Goal: Information Seeking & Learning: Learn about a topic

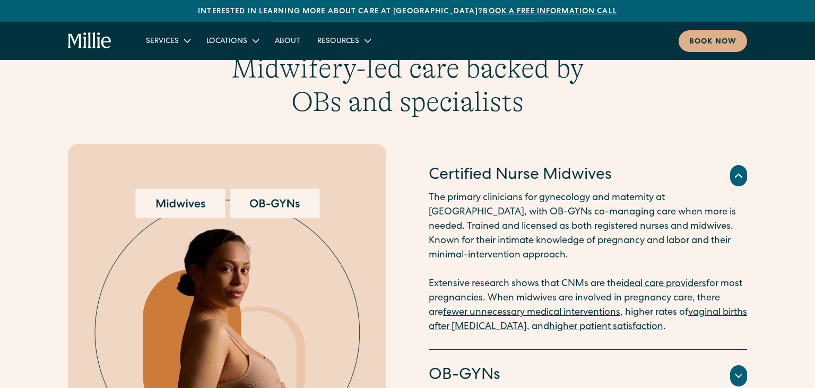
scroll to position [1064, 0]
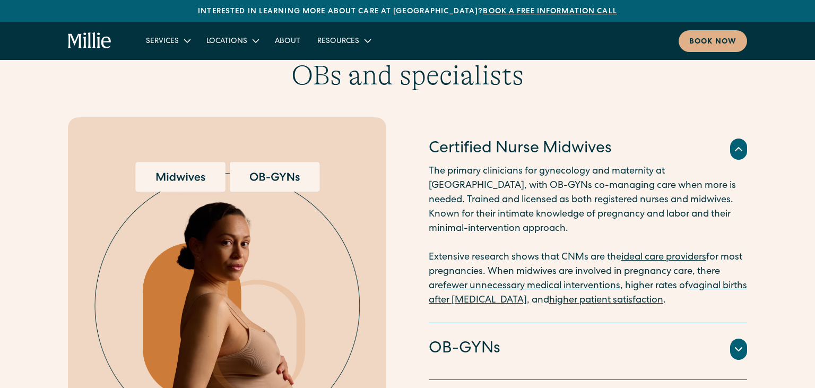
click at [604, 138] on h4 "Certified Nurse Midwives" at bounding box center [520, 149] width 183 height 22
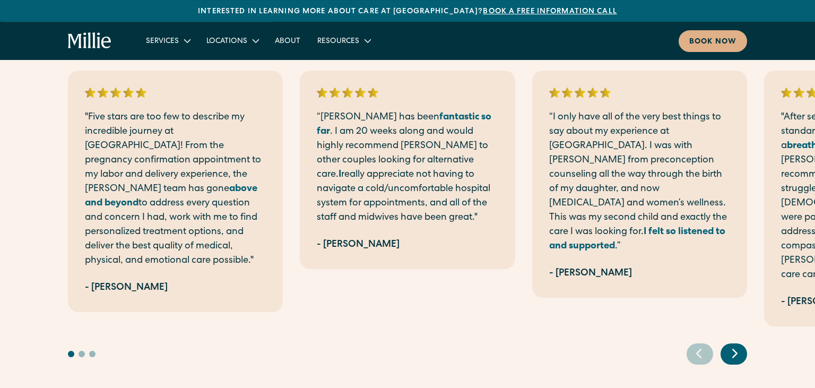
scroll to position [2128, 0]
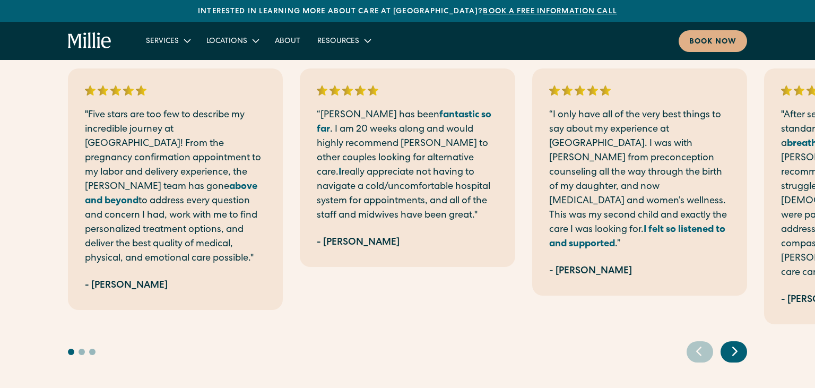
click at [737, 343] on icon "Next slide" at bounding box center [735, 351] width 16 height 16
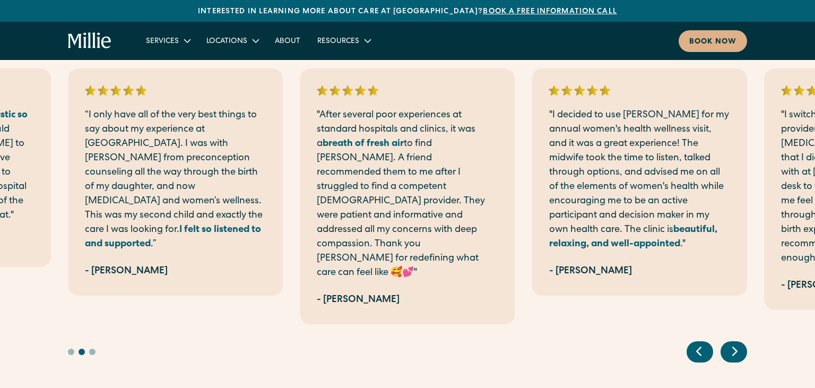
click at [735, 347] on icon "Next slide" at bounding box center [735, 351] width 4 height 8
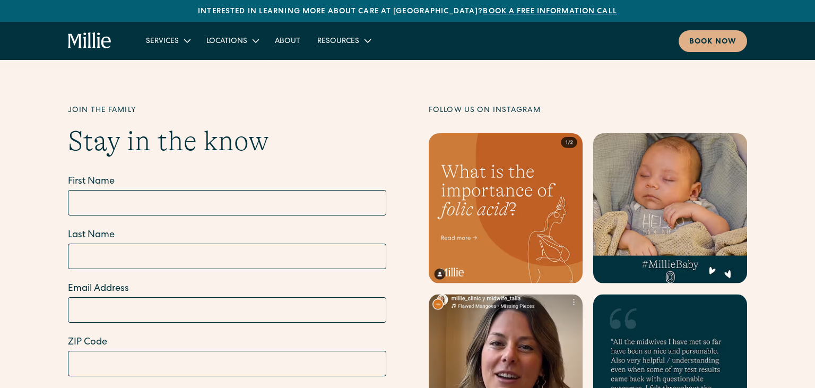
scroll to position [4201, 0]
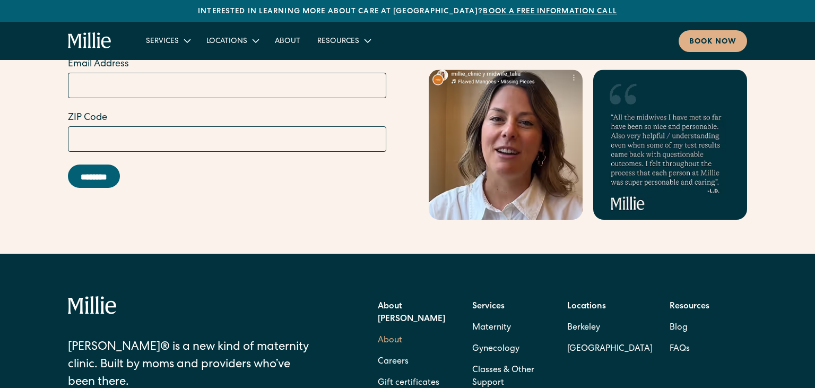
click at [395, 330] on link "About" at bounding box center [390, 340] width 24 height 21
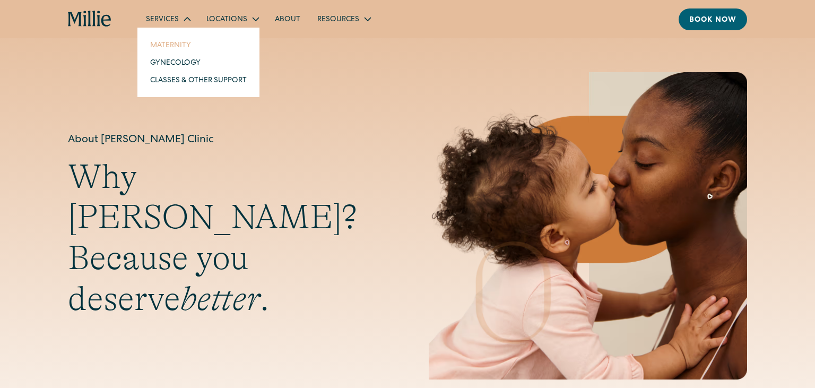
click at [174, 49] on link "Maternity" at bounding box center [199, 45] width 114 height 18
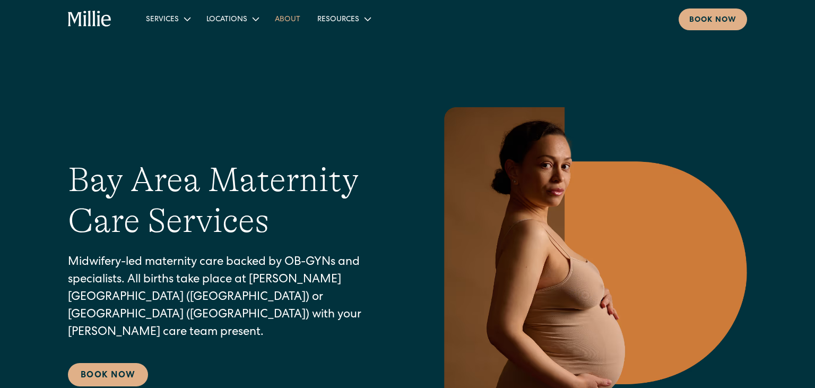
click at [287, 18] on link "About" at bounding box center [287, 19] width 42 height 18
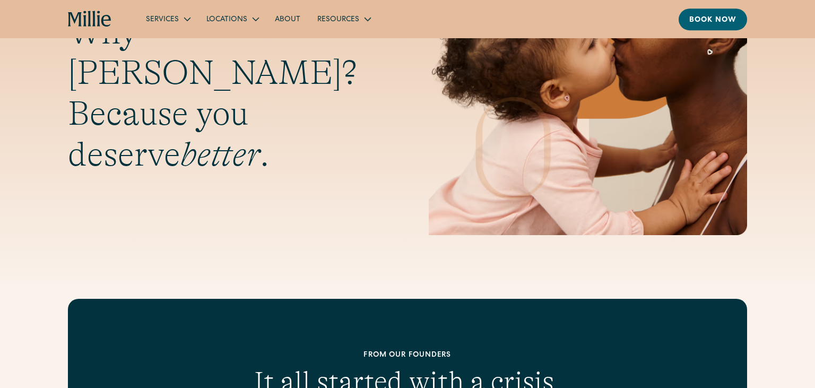
scroll to position [112, 0]
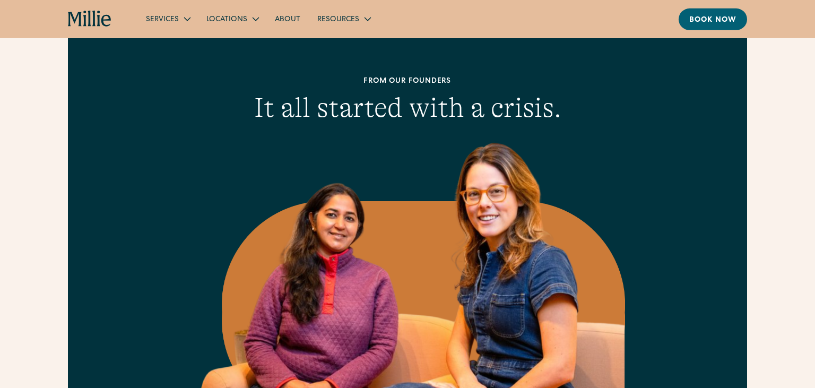
scroll to position [448, 0]
